Goal: Task Accomplishment & Management: Complete application form

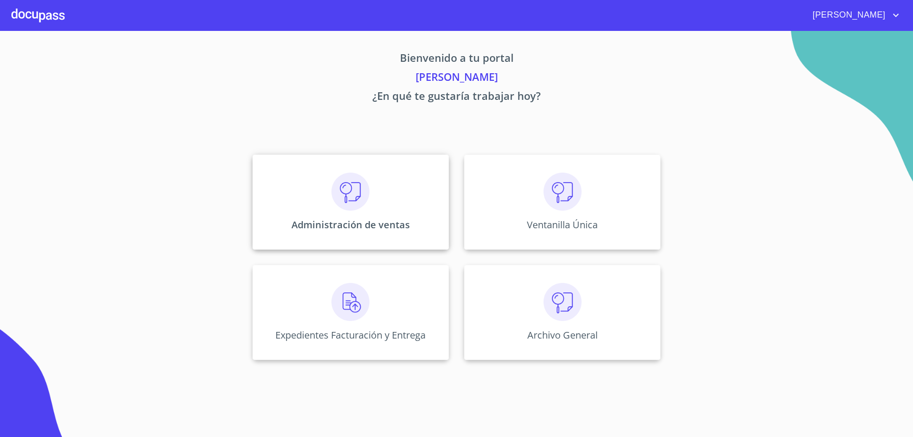
click at [417, 195] on div "Administración de ventas" at bounding box center [350, 202] width 196 height 95
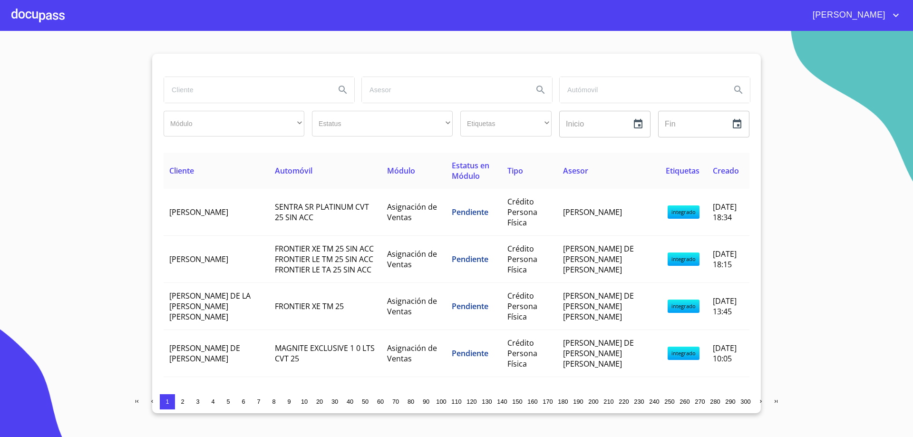
click at [237, 84] on input "search" at bounding box center [246, 90] width 164 height 26
type input "[PERSON_NAME]"
click at [342, 91] on icon "Search" at bounding box center [343, 90] width 8 height 8
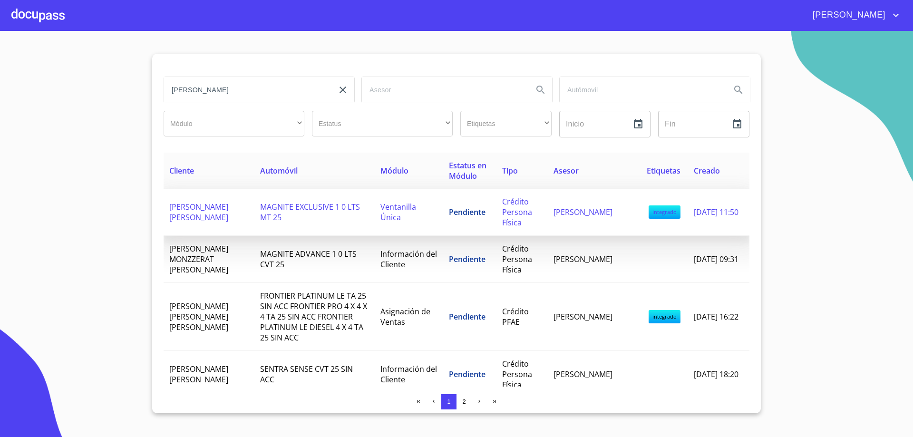
click at [199, 217] on span "[PERSON_NAME] [PERSON_NAME]" at bounding box center [198, 212] width 59 height 21
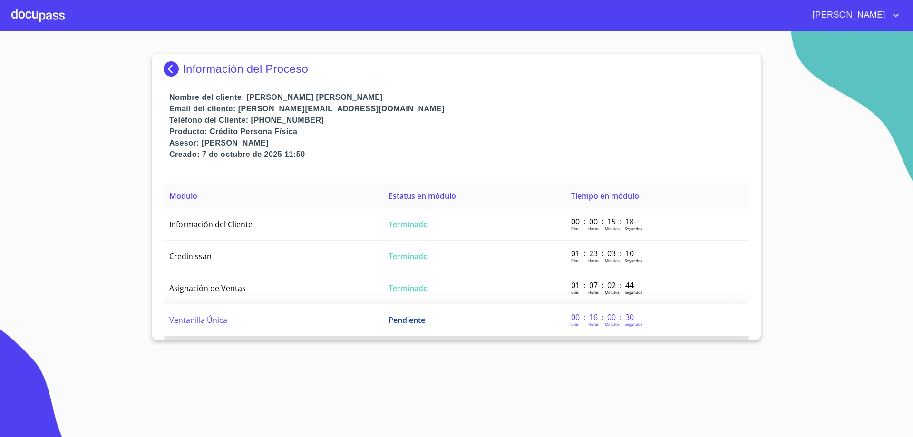
click at [213, 313] on td "Ventanilla Única" at bounding box center [273, 320] width 219 height 32
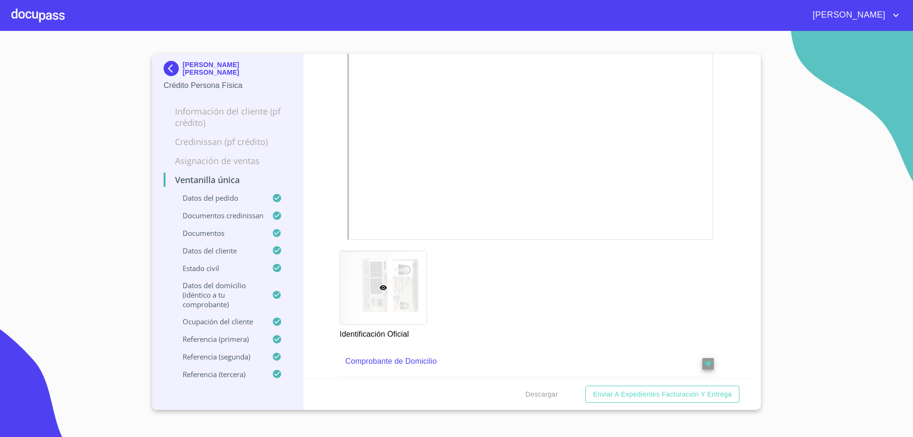
scroll to position [333, 0]
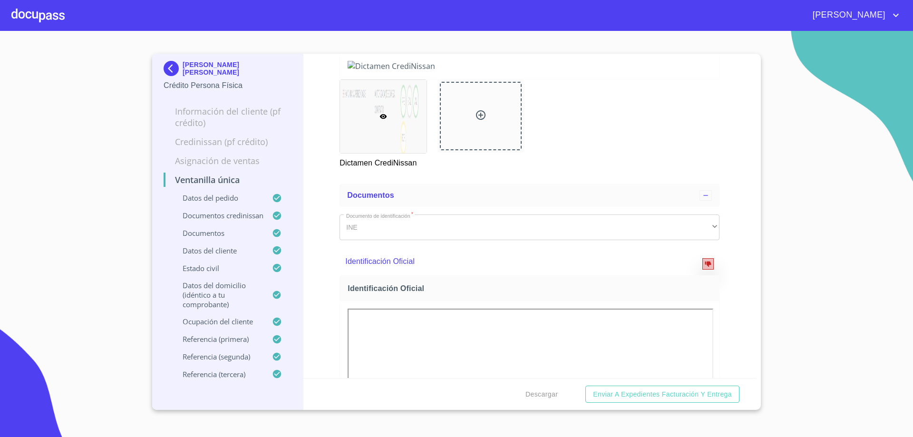
click at [705, 267] on icon "reject" at bounding box center [708, 264] width 7 height 7
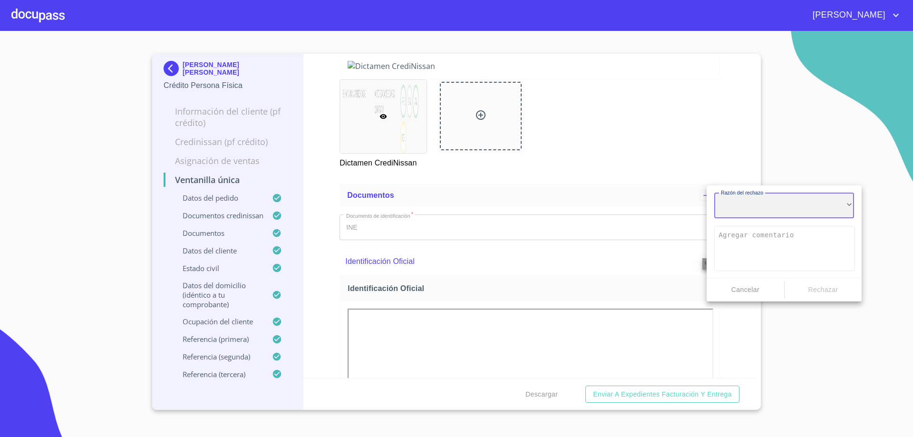
click at [748, 206] on div "​" at bounding box center [784, 206] width 140 height 26
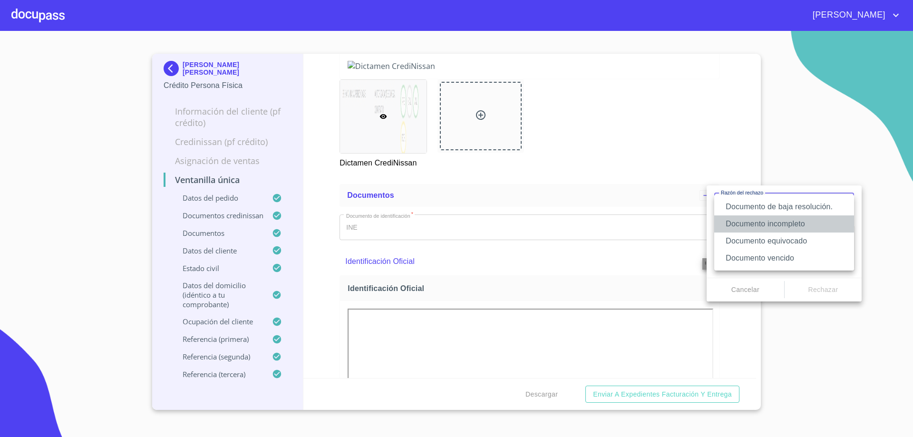
click at [762, 221] on li "Documento incompleto" at bounding box center [784, 223] width 140 height 17
type textarea "Favor de enviar de nuevo documento completo incluyendo todas sus hojas, puede s…"
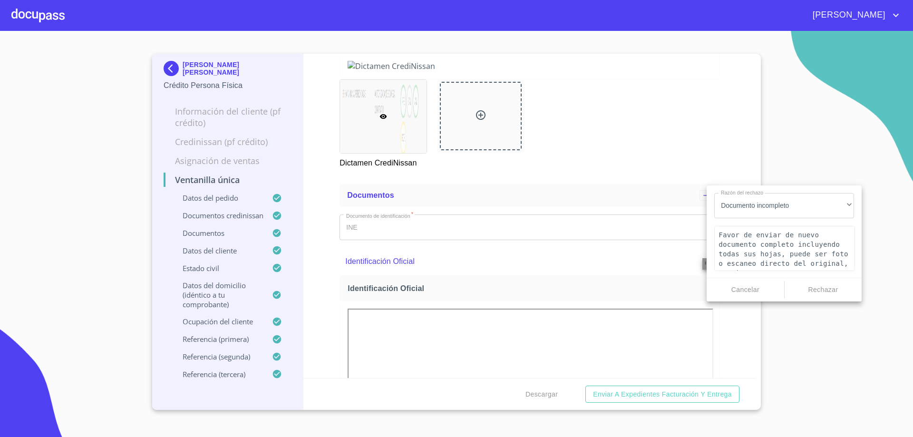
click at [812, 289] on span "Rechazar" at bounding box center [823, 290] width 70 height 12
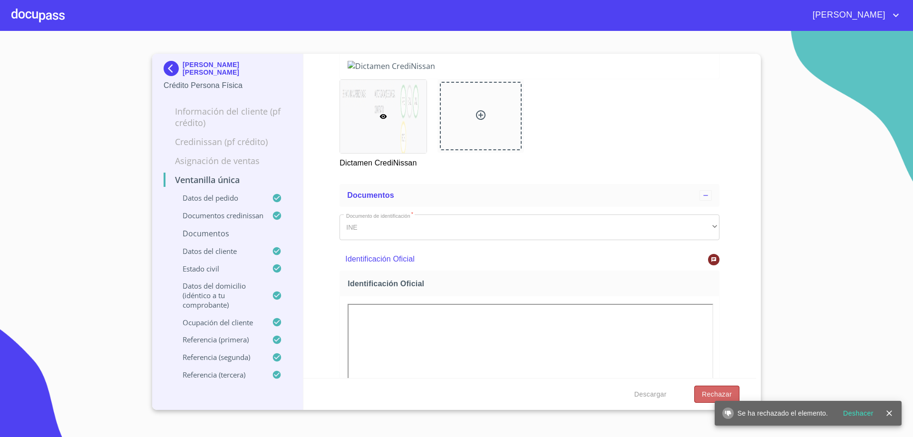
click at [710, 395] on span "Rechazar" at bounding box center [717, 394] width 30 height 12
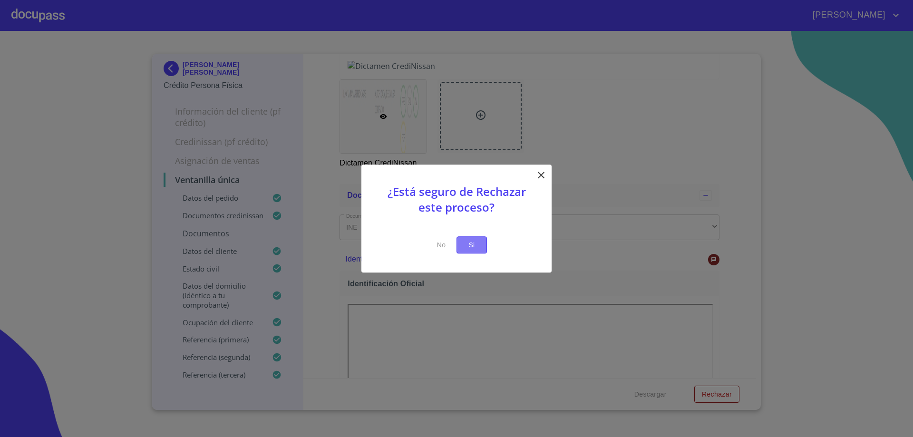
click at [483, 253] on button "Si" at bounding box center [471, 245] width 30 height 18
click at [478, 245] on span "Si" at bounding box center [471, 245] width 15 height 12
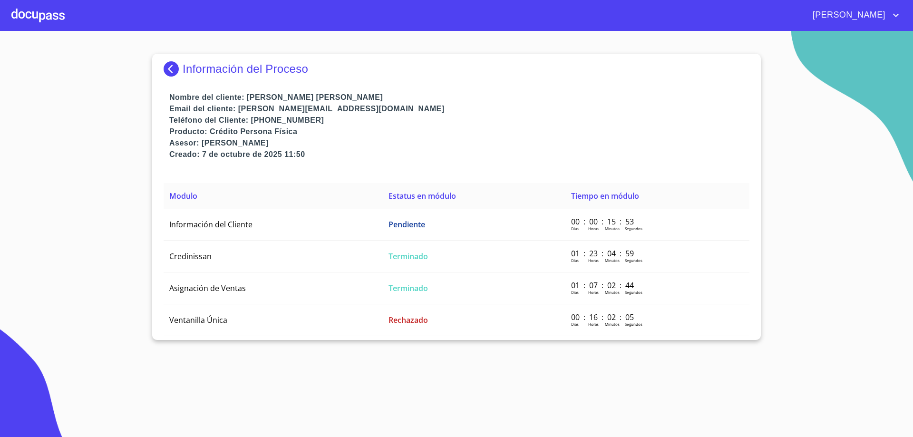
click at [571, 109] on p "Email del cliente: [PERSON_NAME][EMAIL_ADDRESS][DOMAIN_NAME]" at bounding box center [459, 108] width 580 height 11
